Goal: Check status: Check status

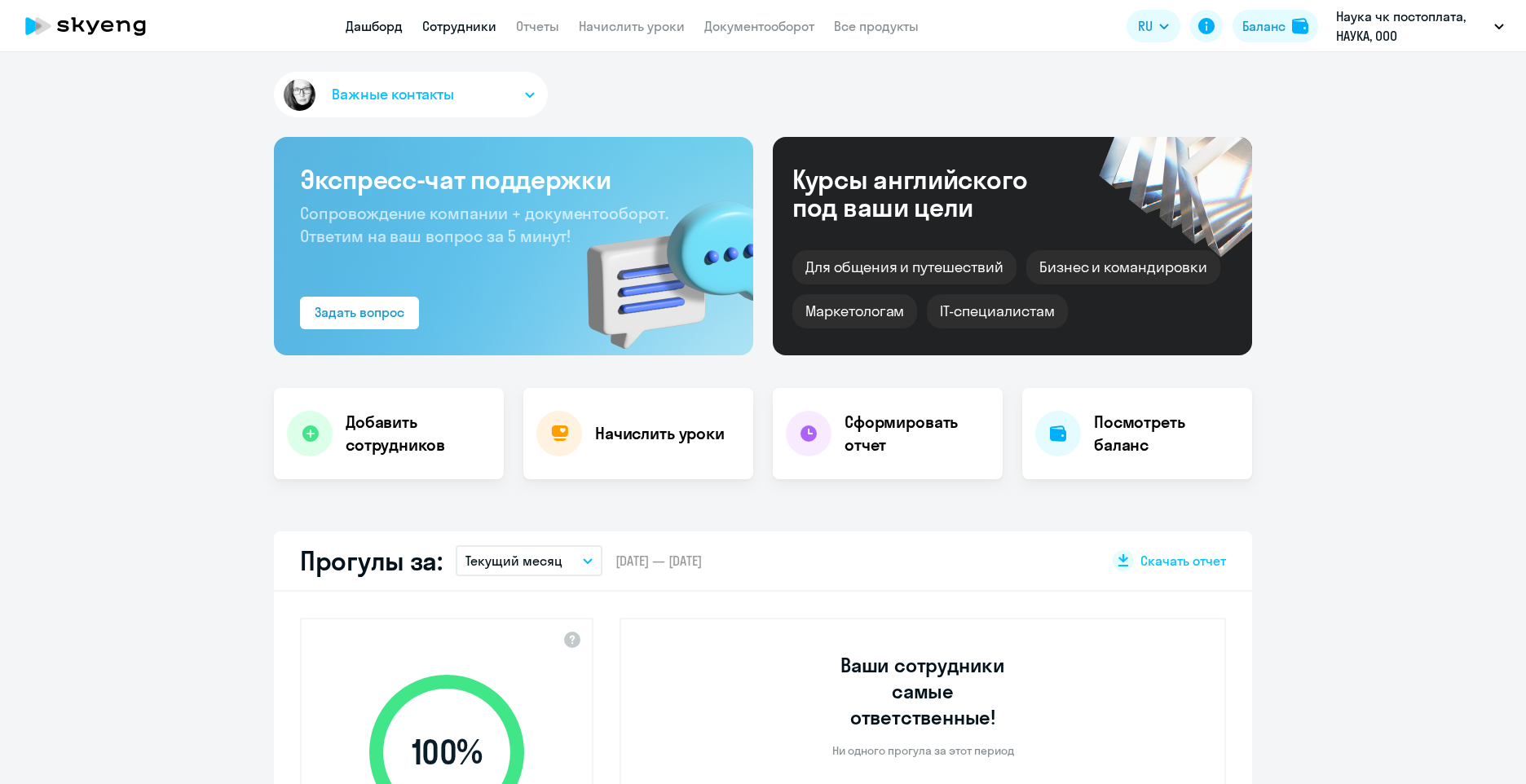
click at [481, 31] on link "Сотрудники" at bounding box center [459, 26] width 74 height 17
select select "30"
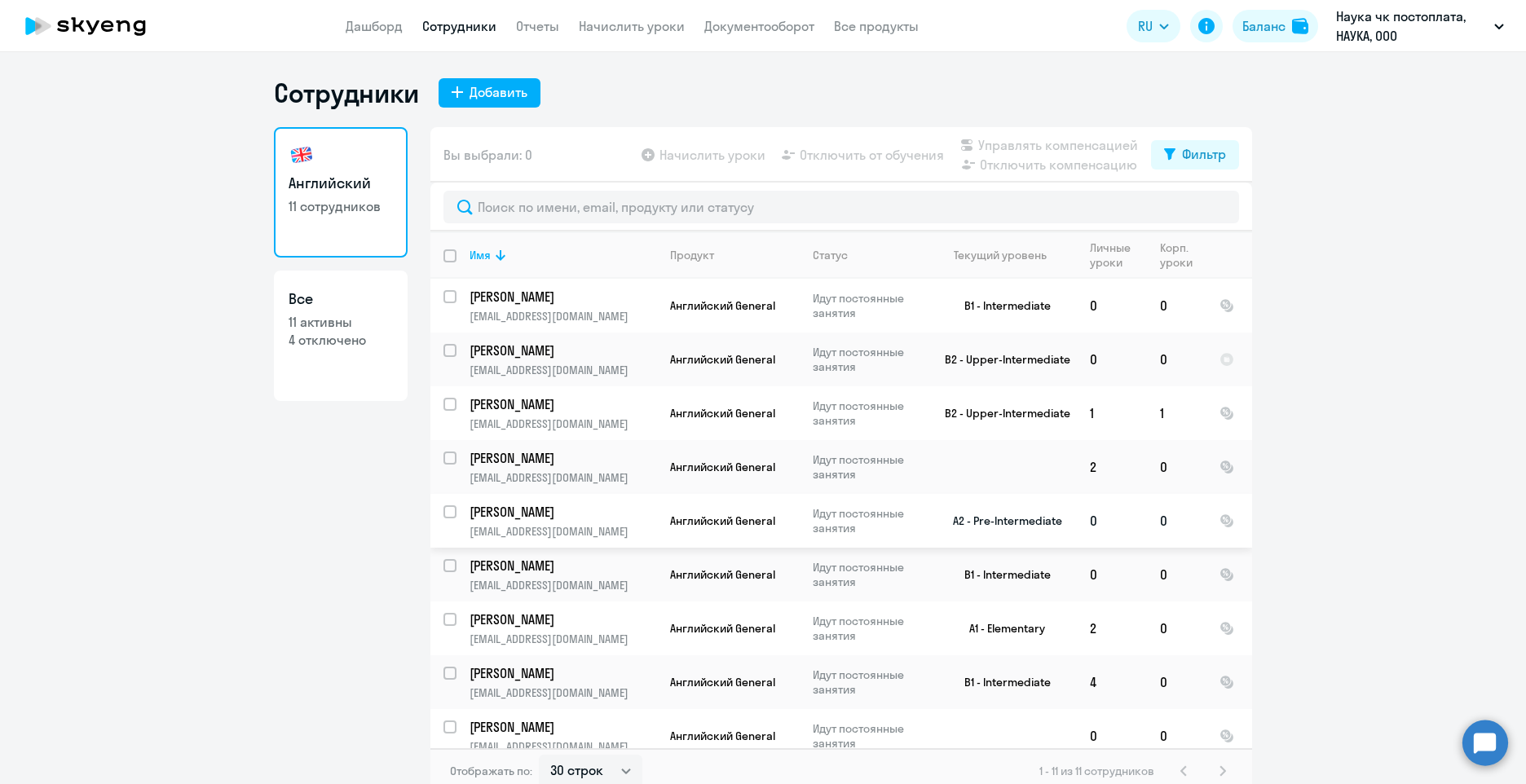
scroll to position [122, 0]
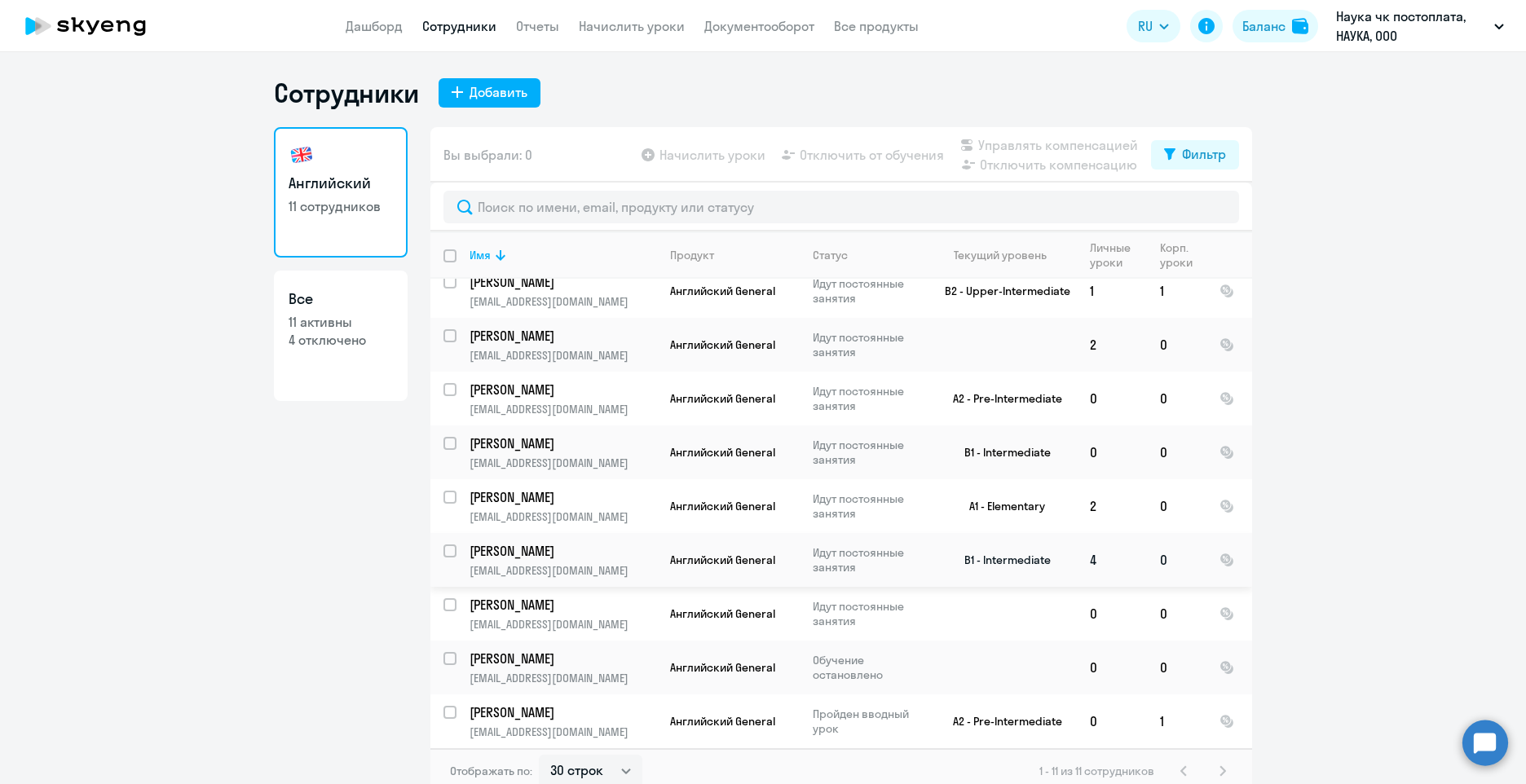
click at [600, 552] on p "[PERSON_NAME]" at bounding box center [561, 550] width 184 height 18
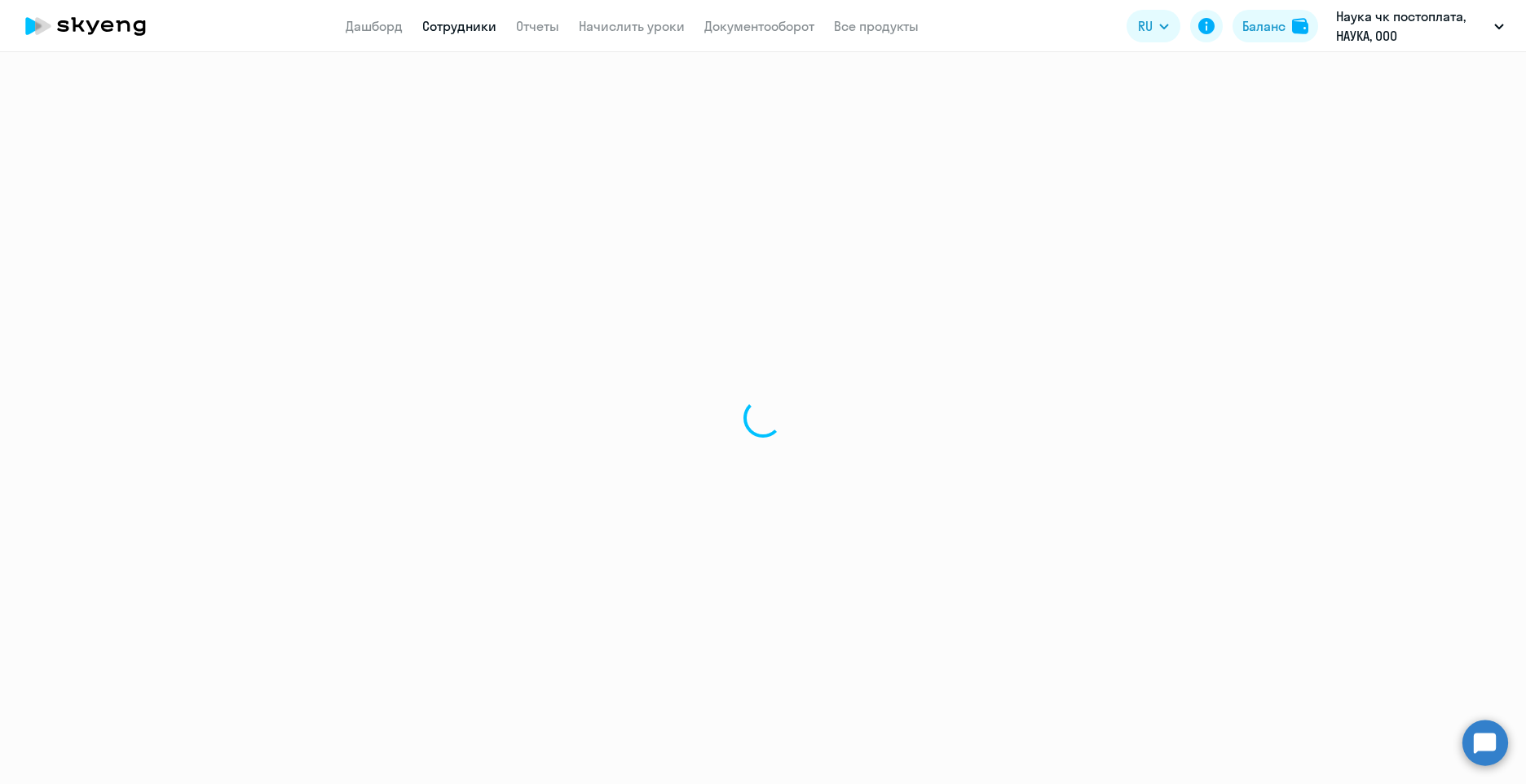
select select "english"
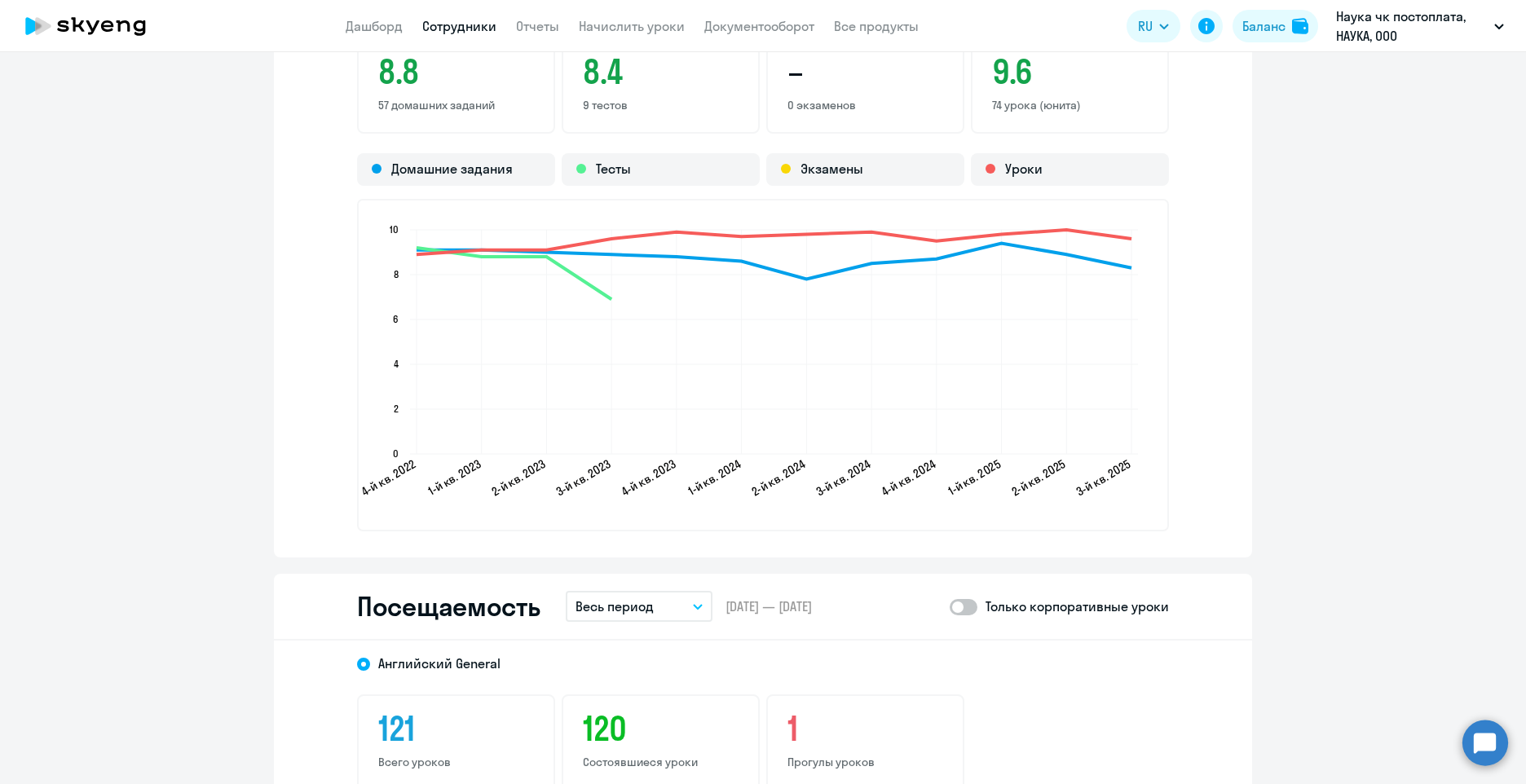
scroll to position [1875, 0]
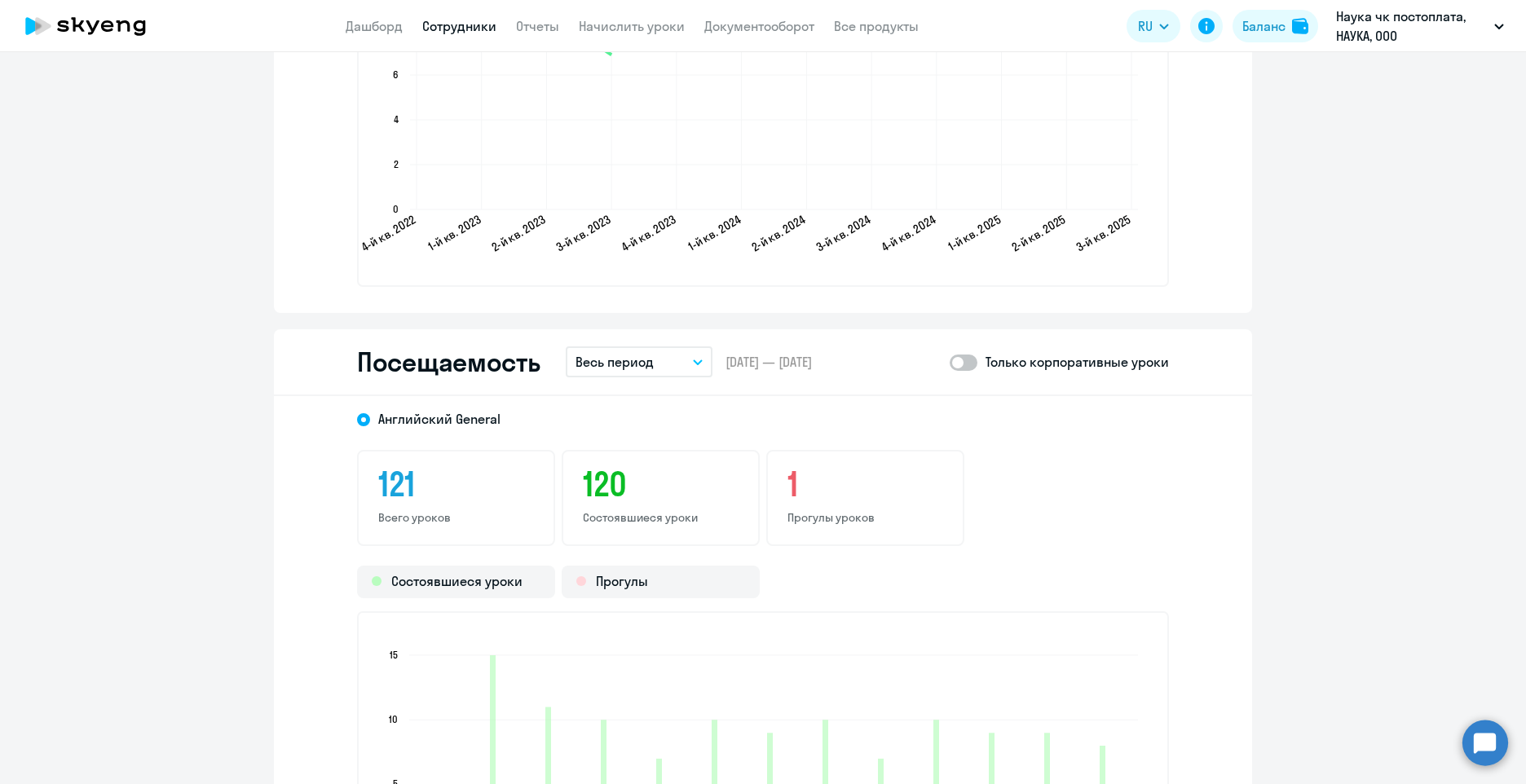
click at [683, 361] on button "Весь период" at bounding box center [638, 362] width 147 height 31
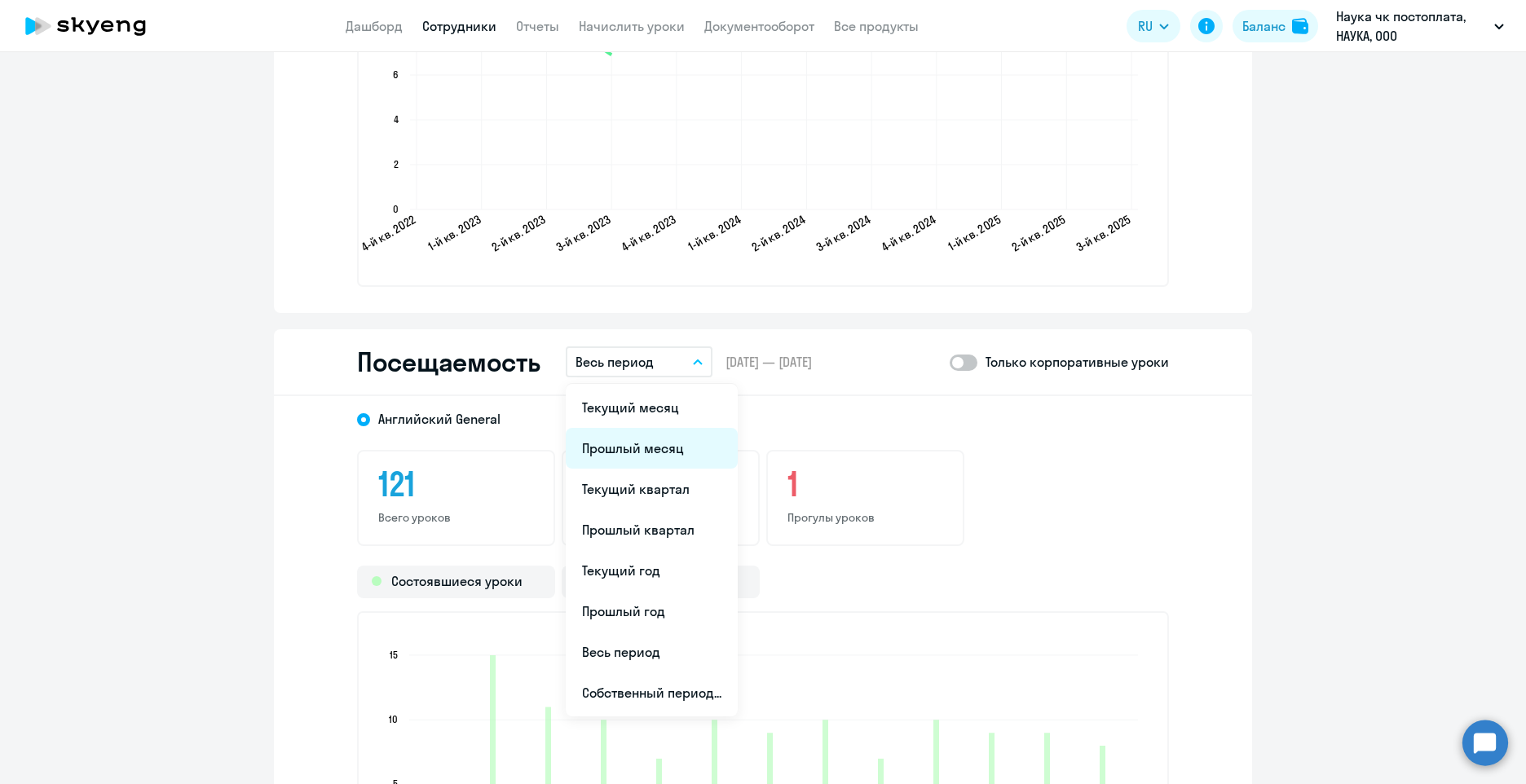
click at [656, 447] on li "Прошлый месяц" at bounding box center [651, 448] width 172 height 41
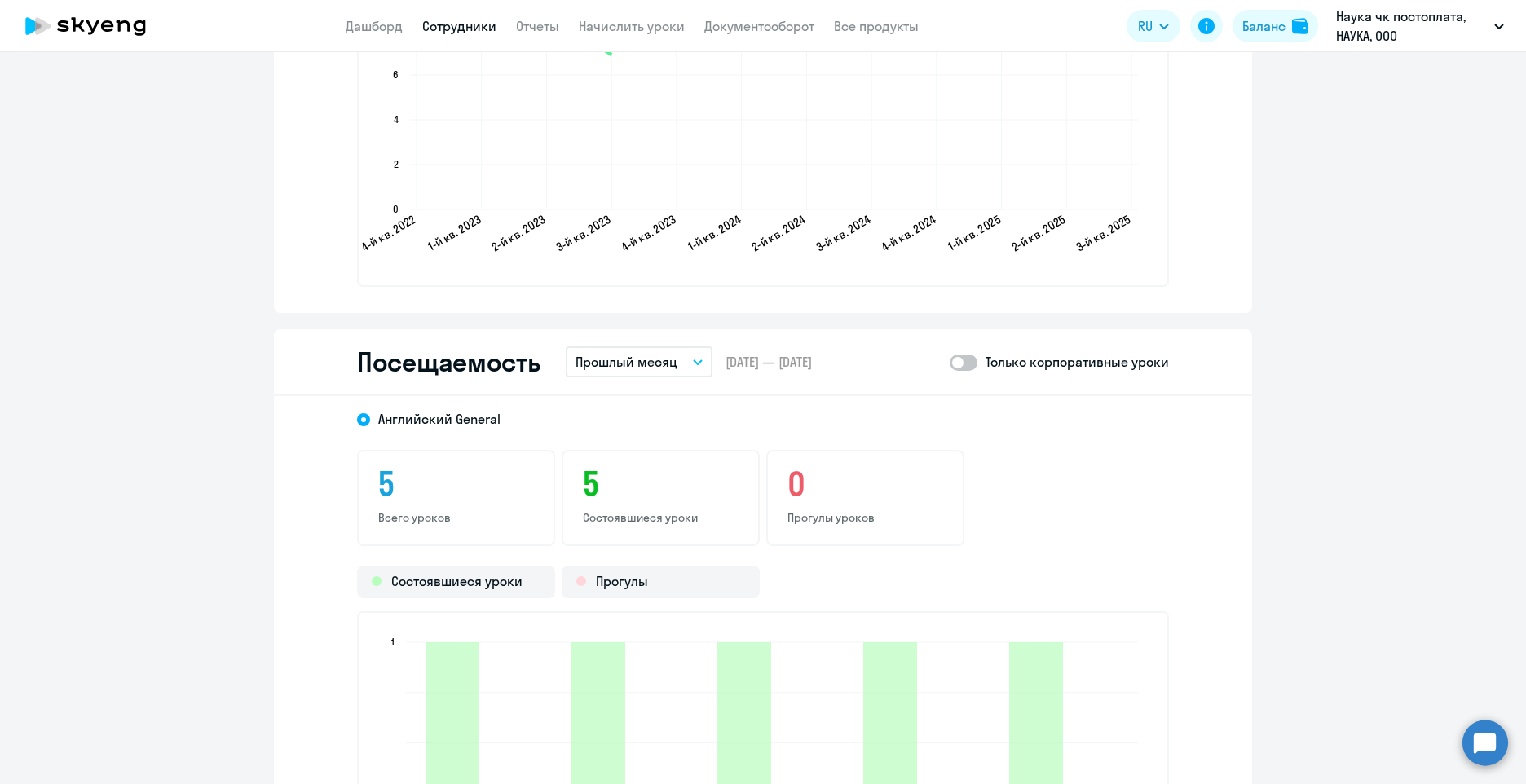
click at [966, 358] on span at bounding box center [963, 363] width 28 height 17
click at [950, 362] on input "checkbox" at bounding box center [949, 362] width 1 height 1
checkbox input "true"
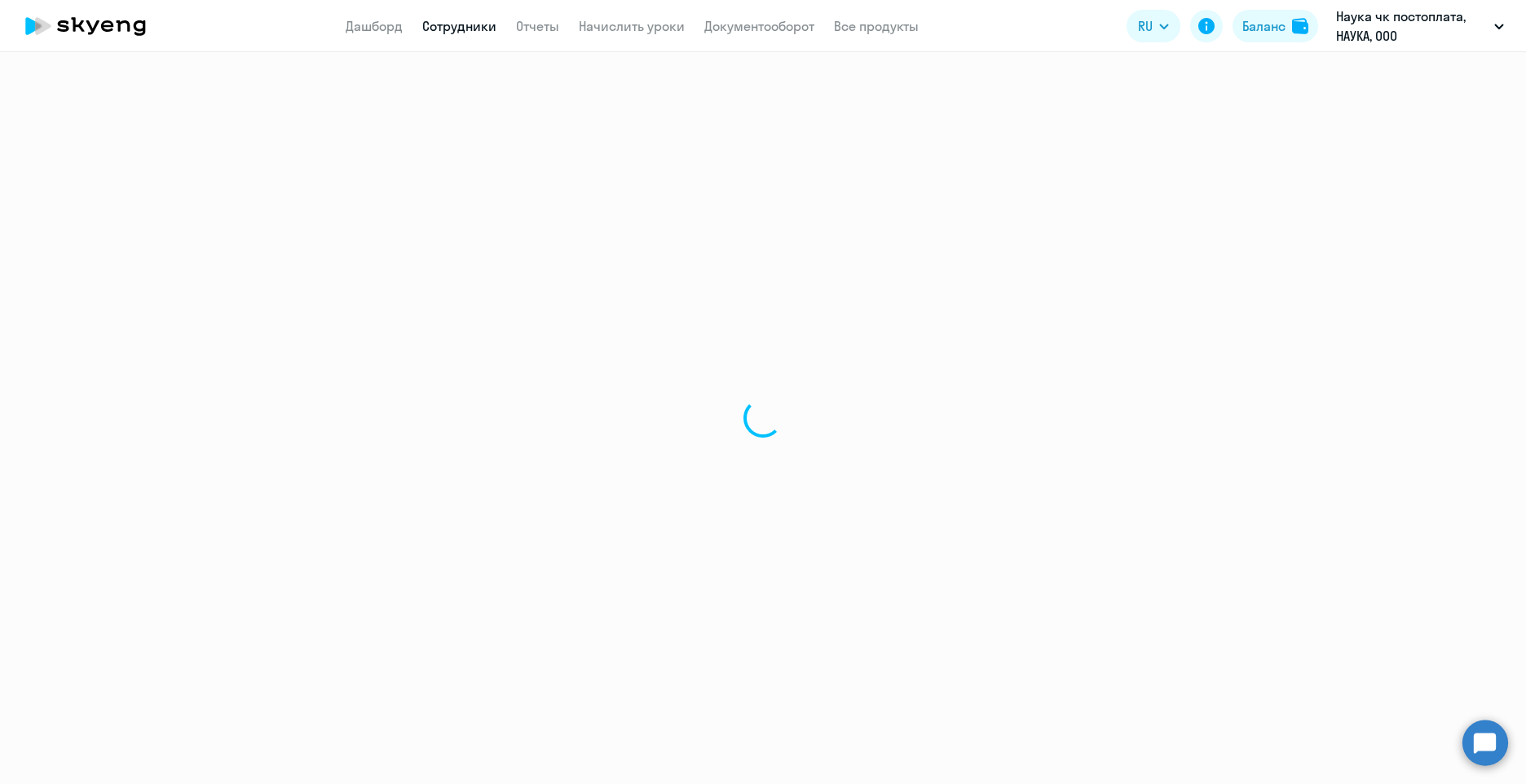
select select "30"
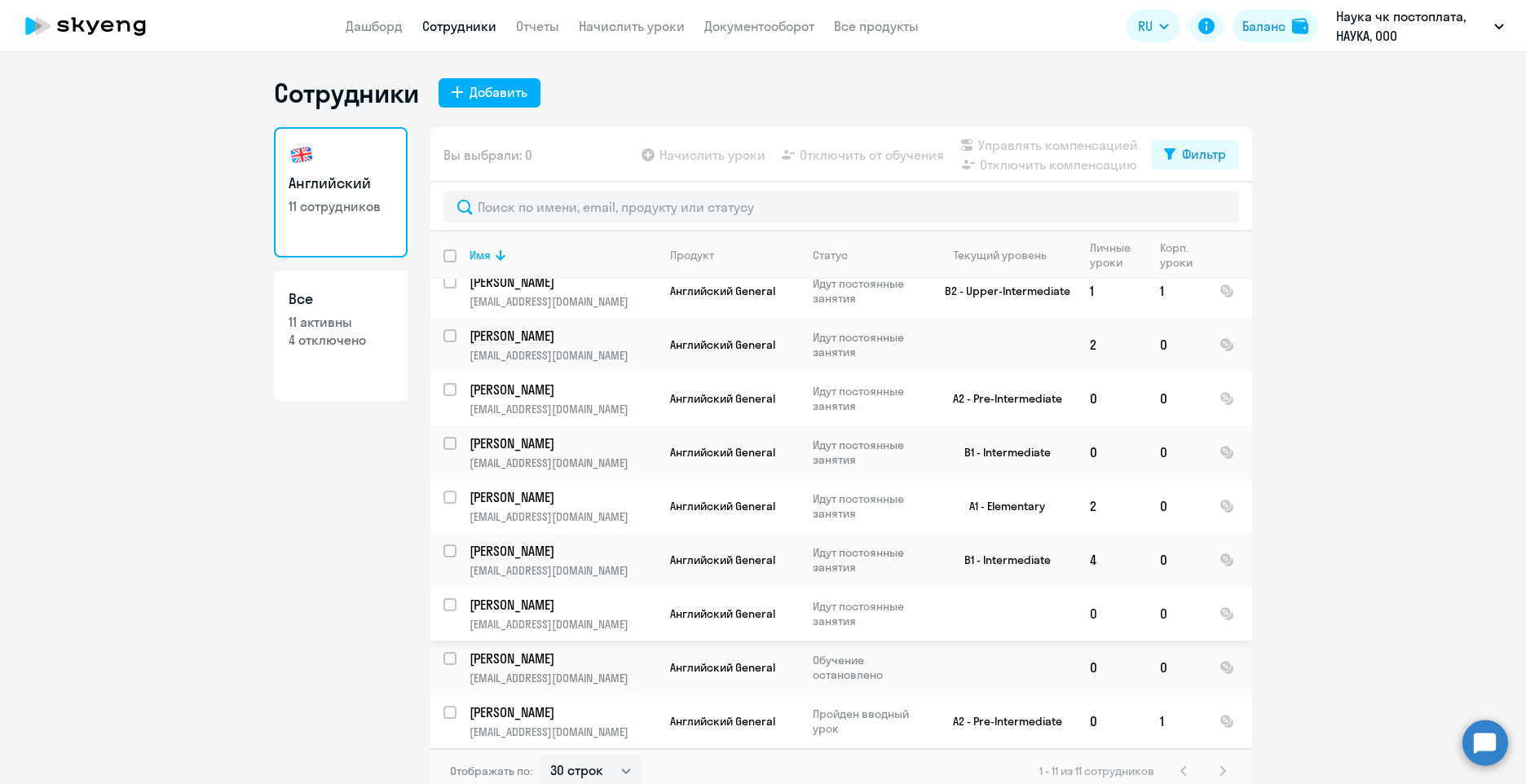
scroll to position [41, 0]
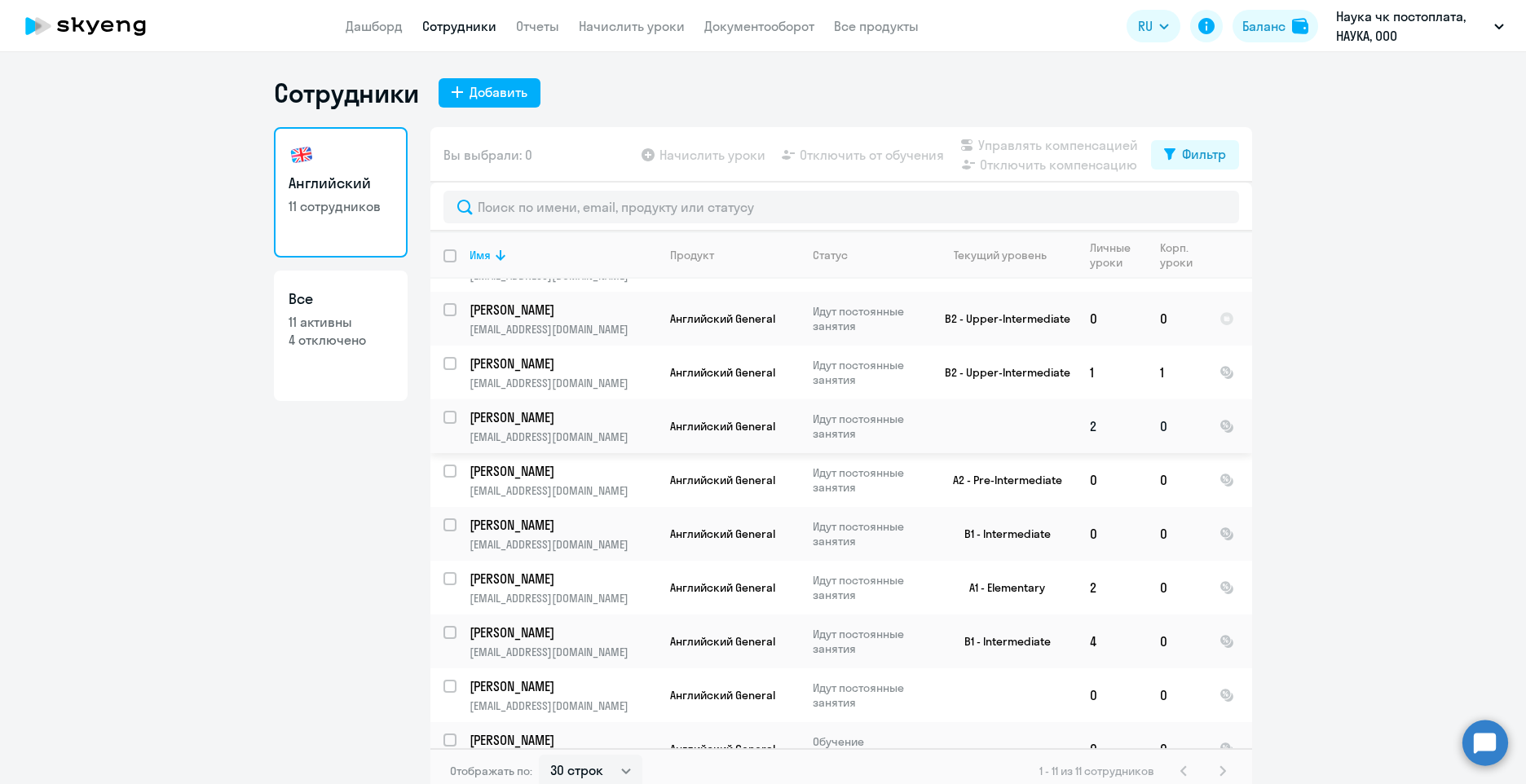
click at [568, 422] on p "[PERSON_NAME]" at bounding box center [561, 416] width 184 height 18
select select "english"
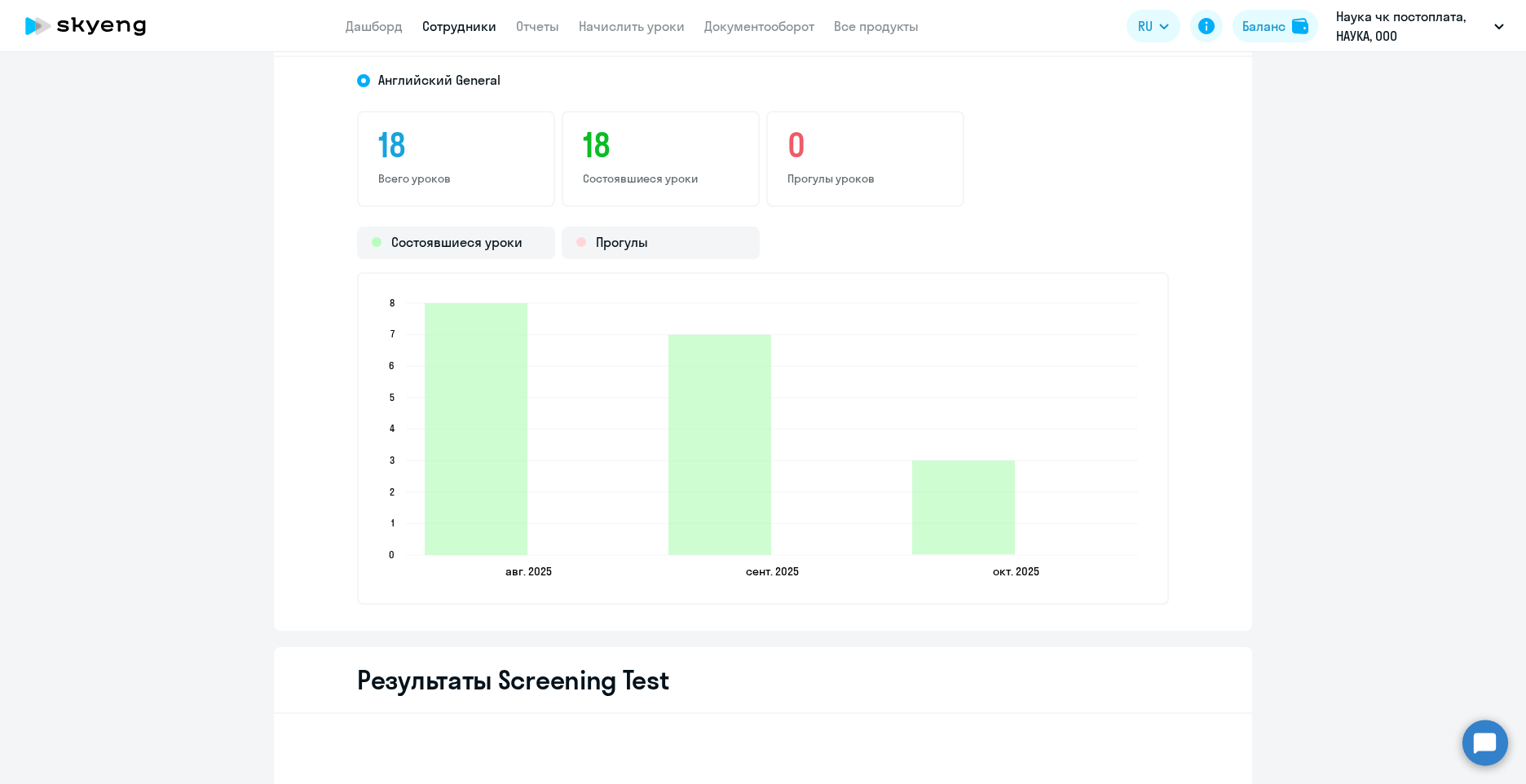
scroll to position [1711, 0]
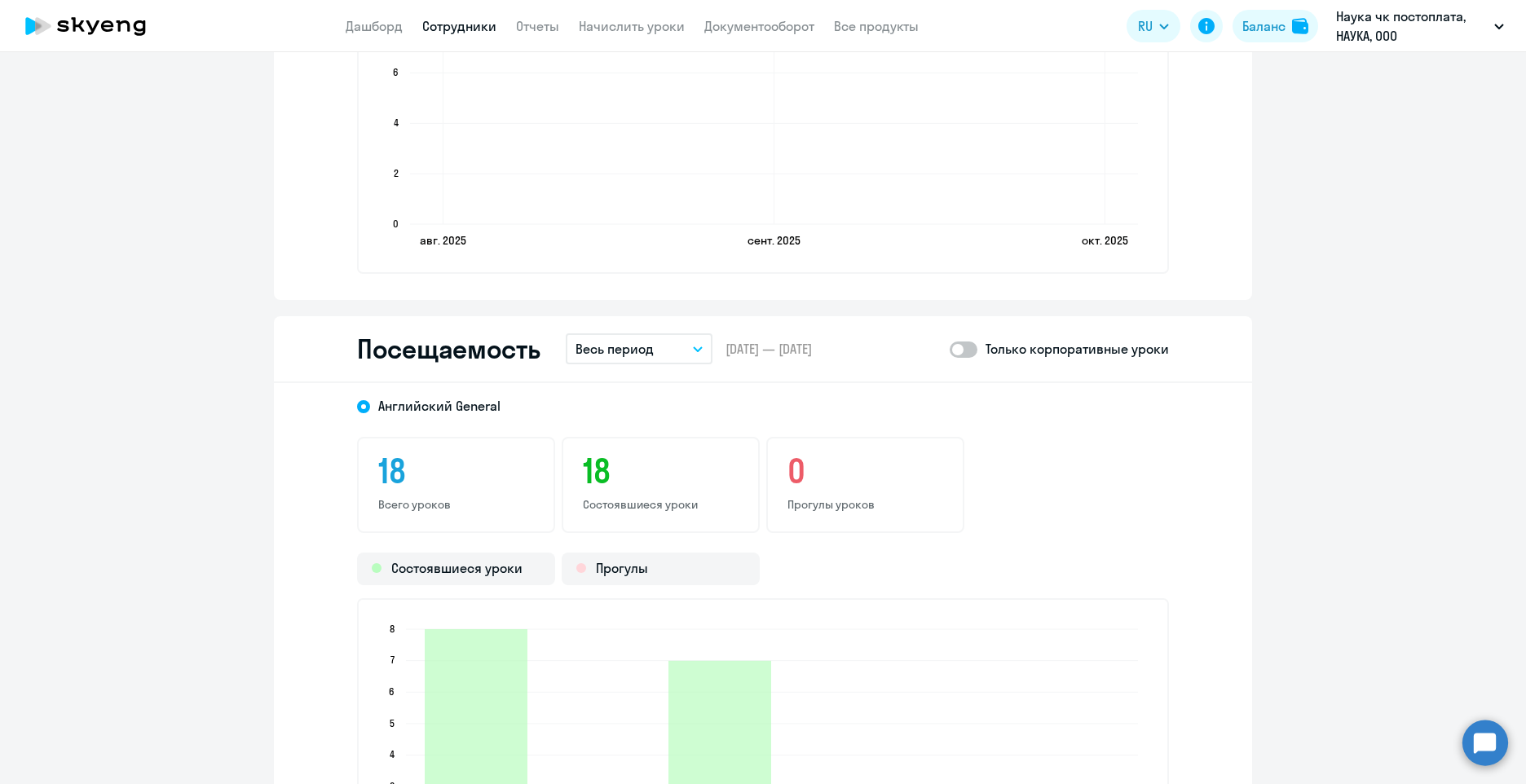
click at [662, 355] on button "Весь период" at bounding box center [638, 349] width 147 height 31
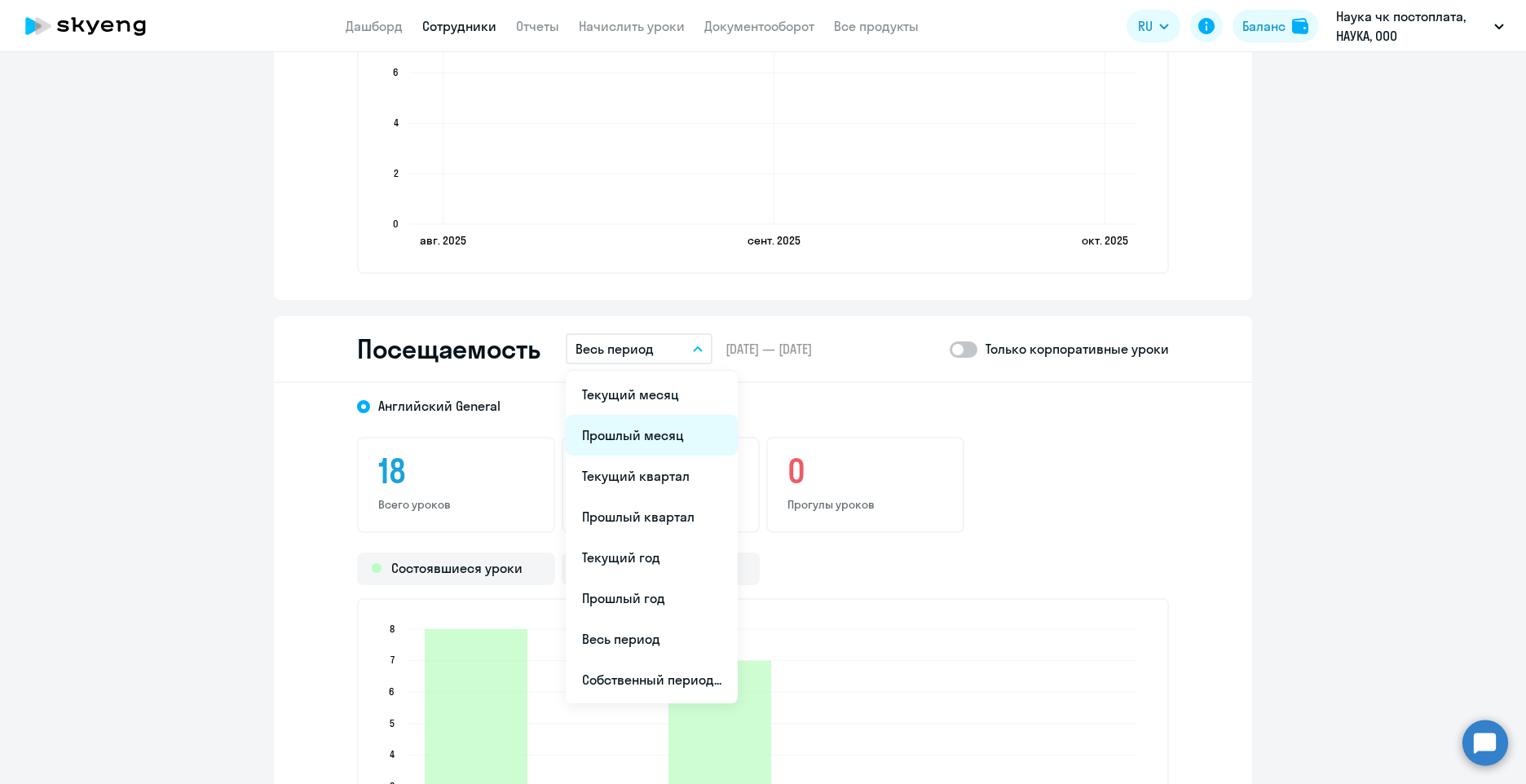
click at [644, 440] on li "Прошлый месяц" at bounding box center [651, 435] width 172 height 41
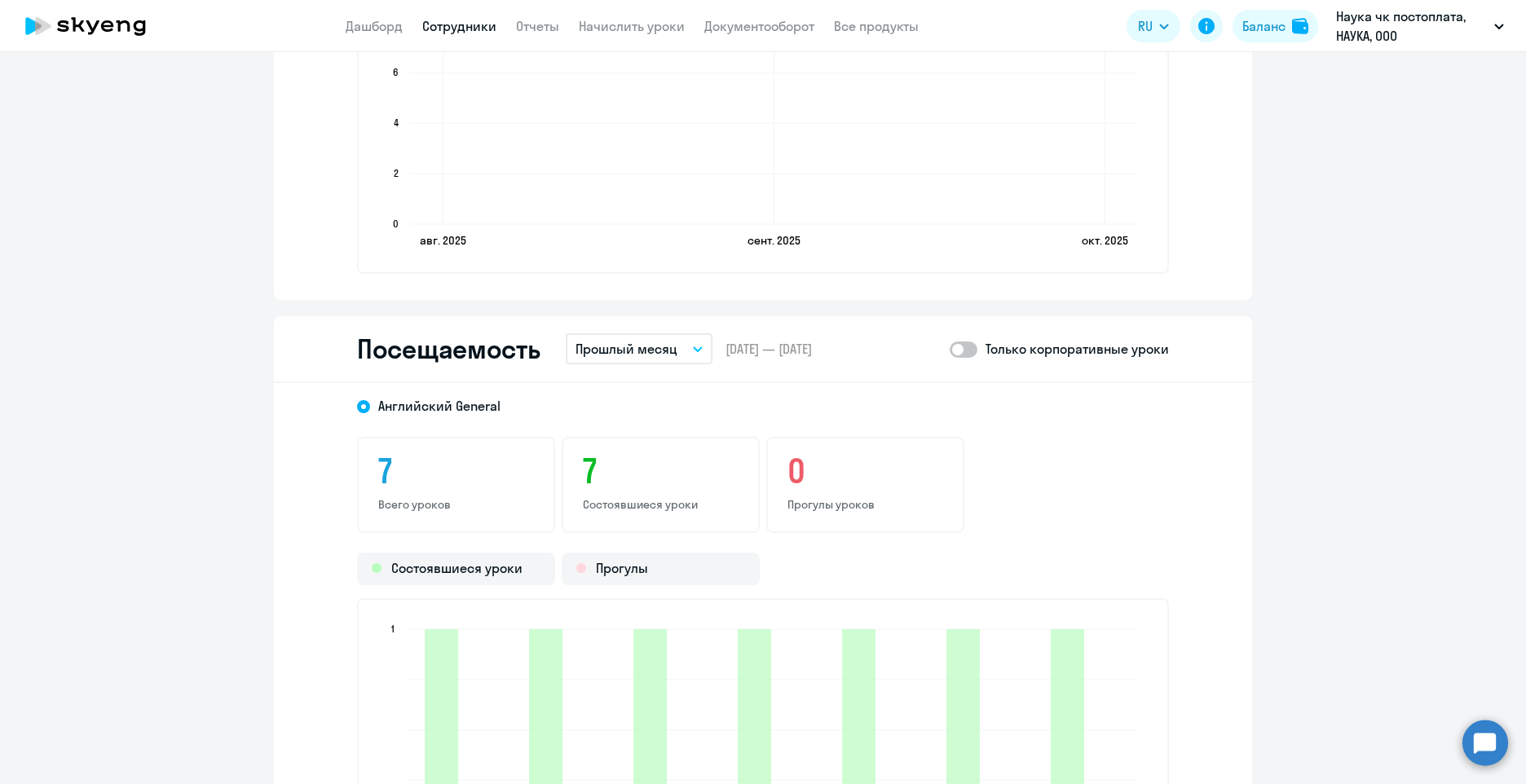
click at [961, 352] on span at bounding box center [963, 350] width 28 height 17
click at [950, 350] on input "checkbox" at bounding box center [949, 349] width 1 height 1
checkbox input "true"
